Goal: Task Accomplishment & Management: Manage account settings

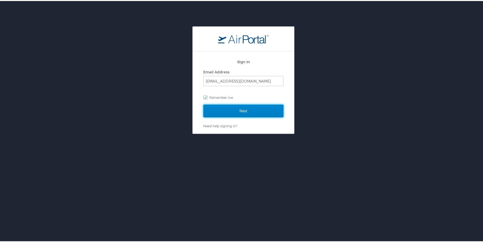
click at [235, 110] on input "Next" at bounding box center [243, 109] width 80 height 13
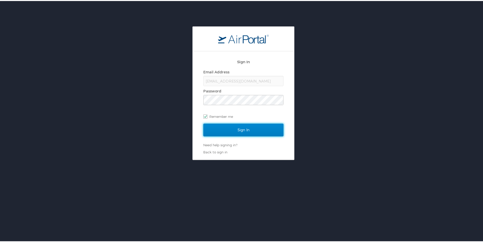
click at [236, 129] on input "Sign In" at bounding box center [243, 128] width 80 height 13
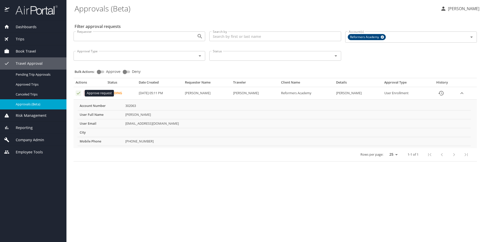
click at [79, 92] on icon "Approval table" at bounding box center [78, 93] width 5 height 5
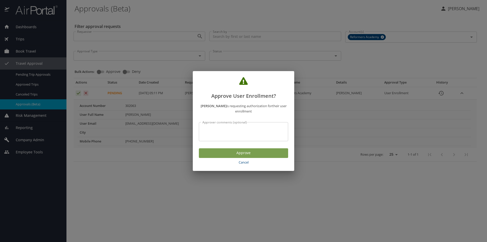
click at [231, 156] on button "Approve" at bounding box center [243, 153] width 89 height 10
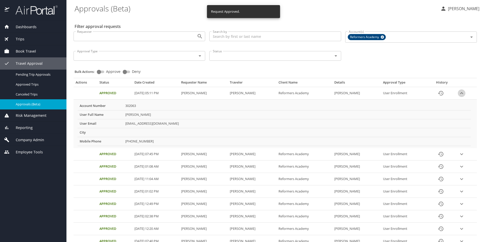
click at [461, 91] on icon "expand row" at bounding box center [462, 93] width 6 height 6
